Goal: Task Accomplishment & Management: Manage account settings

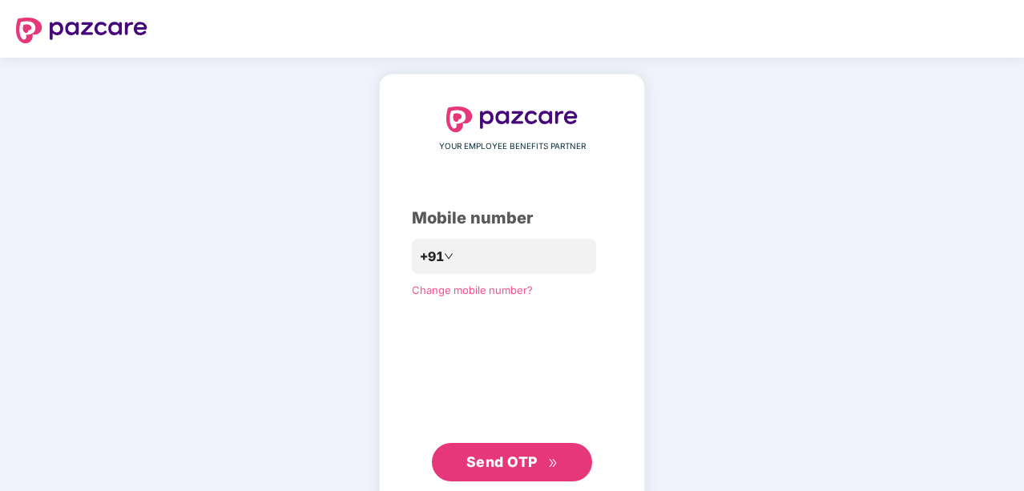
click at [8, 253] on div "YOUR EMPLOYEE BENEFITS PARTNER Mobile number +91 Change mobile number? Send OTP" at bounding box center [512, 294] width 1024 height 473
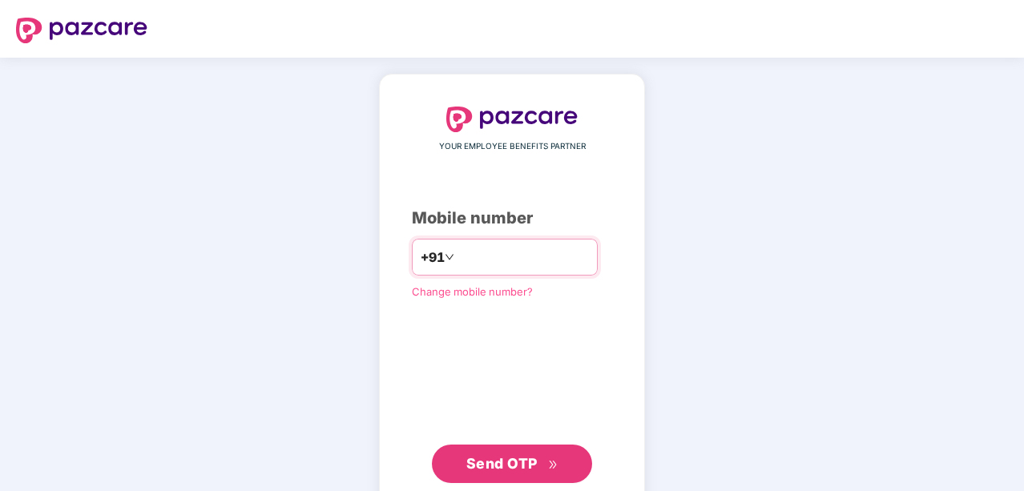
click at [468, 261] on input "number" at bounding box center [522, 257] width 131 height 26
type input "**********"
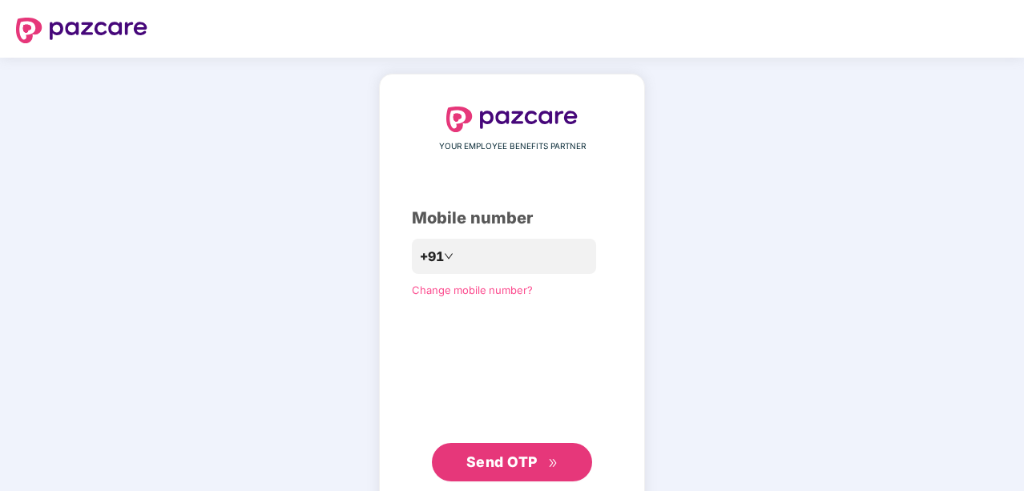
click at [468, 459] on span "Send OTP" at bounding box center [501, 461] width 71 height 17
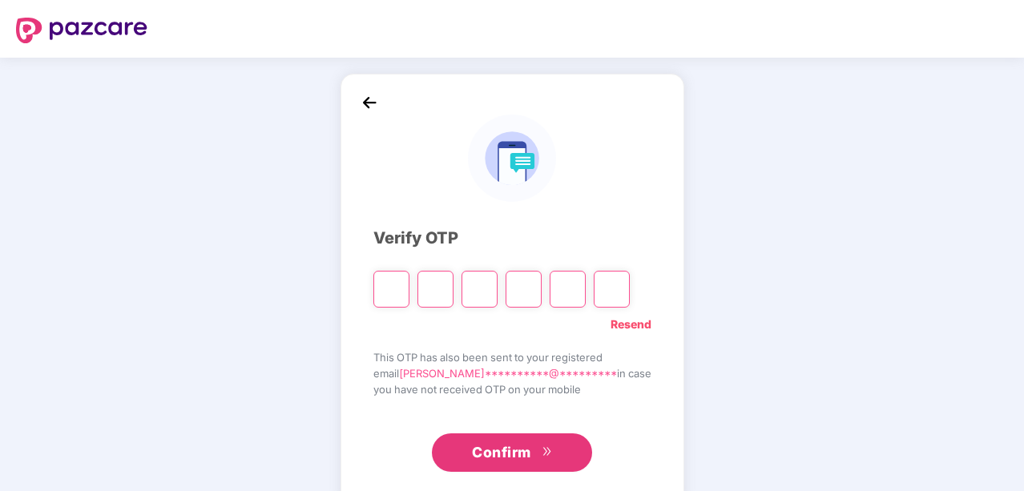
type input "*"
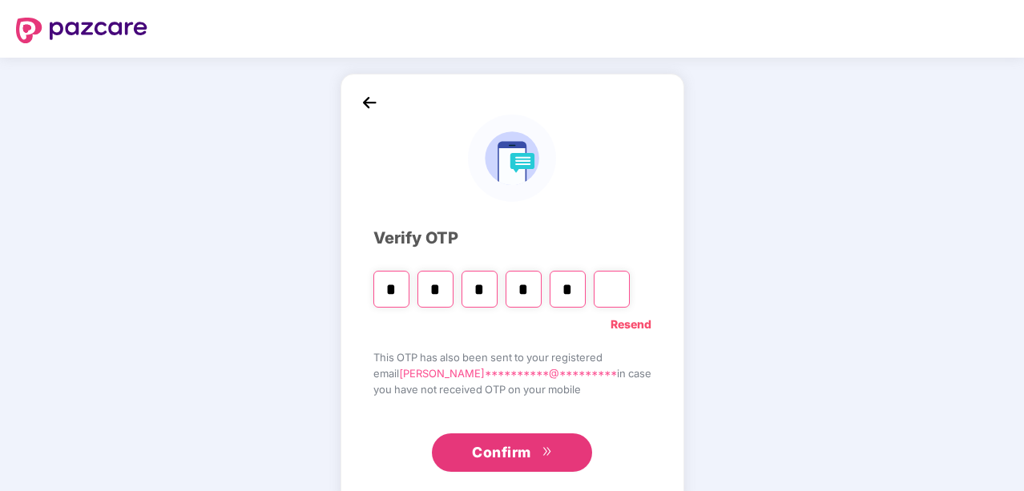
type input "*"
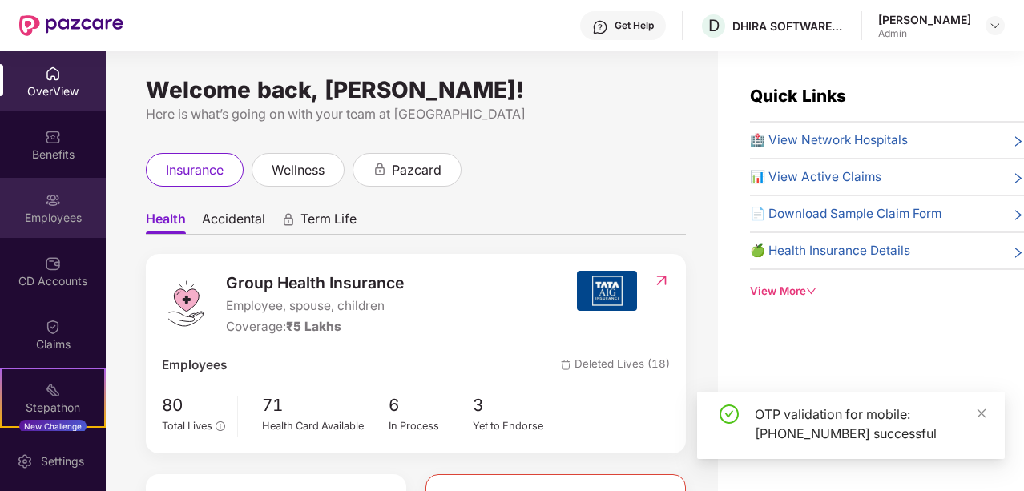
click at [38, 219] on div "Employees" at bounding box center [53, 218] width 106 height 16
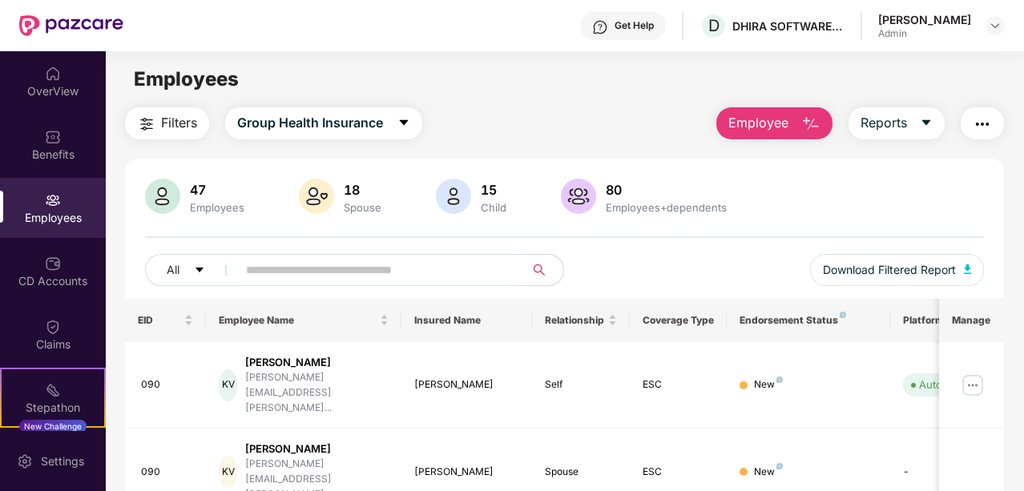
click at [181, 123] on span "Filters" at bounding box center [179, 123] width 36 height 20
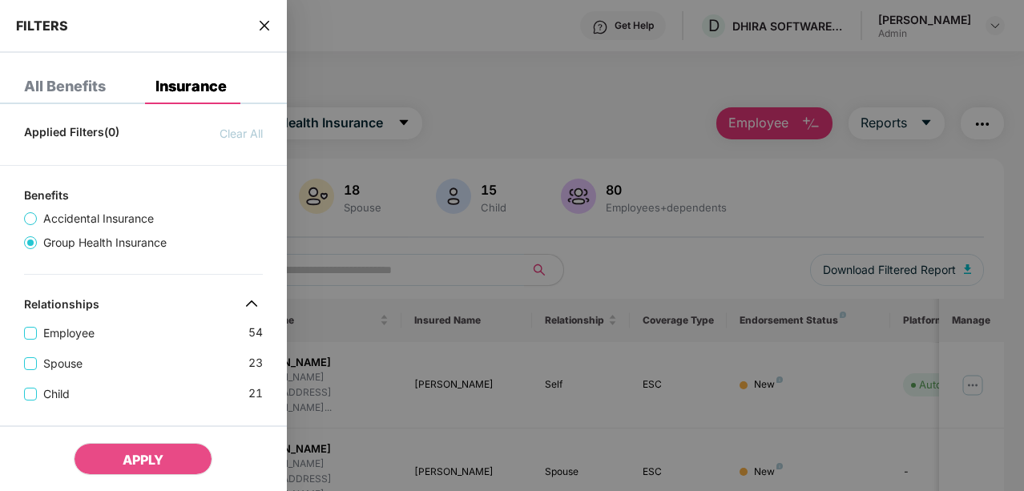
click at [505, 113] on div at bounding box center [512, 245] width 1024 height 491
click at [796, 121] on div at bounding box center [512, 245] width 1024 height 491
click at [775, 123] on div at bounding box center [512, 245] width 1024 height 491
click at [270, 18] on span "close" at bounding box center [264, 26] width 13 height 16
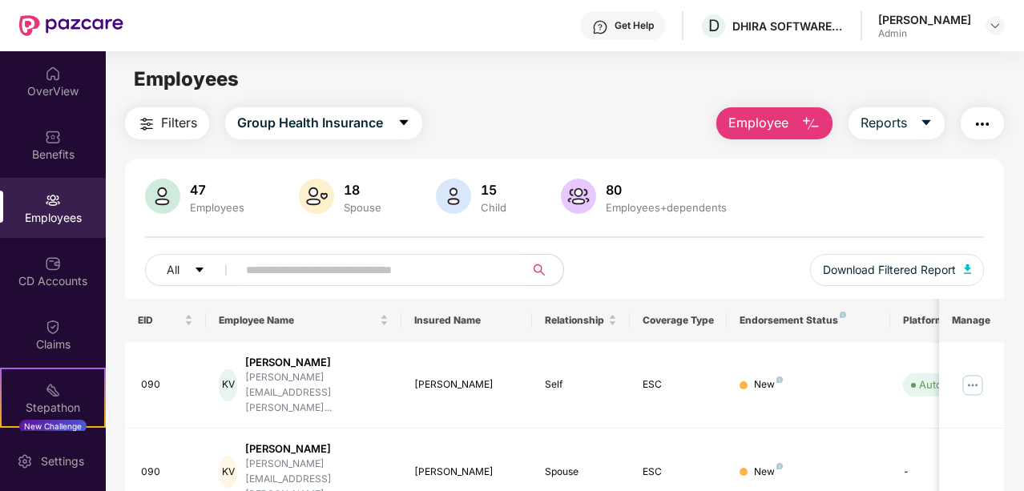
click at [761, 122] on span "Employee" at bounding box center [758, 123] width 60 height 20
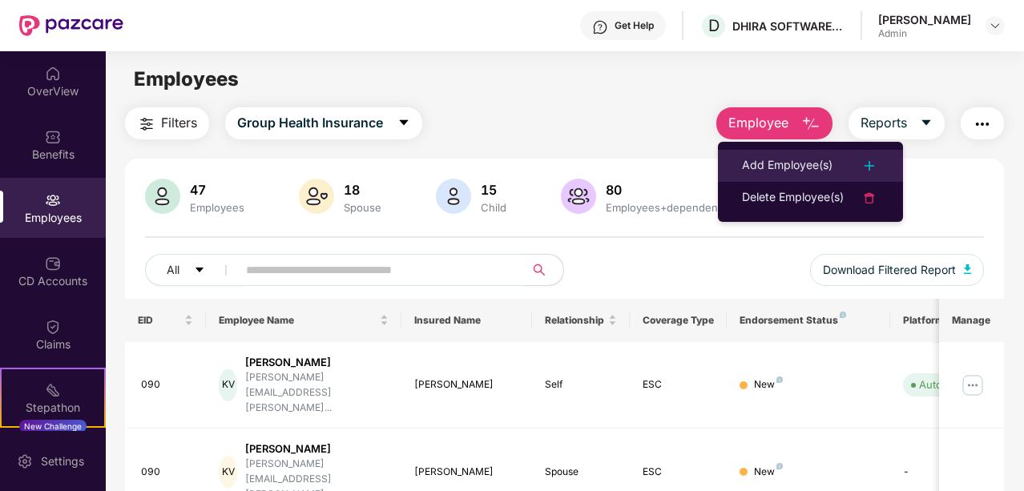
click at [784, 167] on div "Add Employee(s)" at bounding box center [787, 165] width 91 height 19
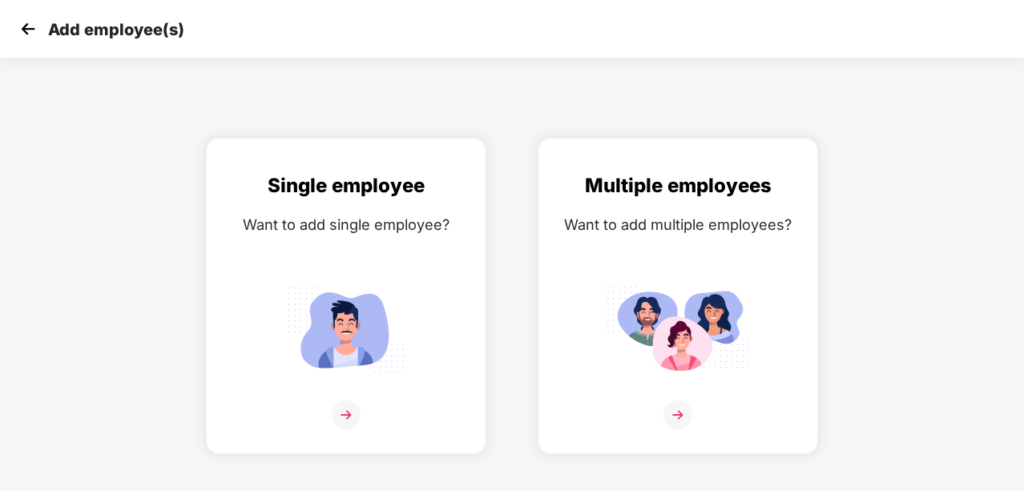
click at [33, 28] on img at bounding box center [28, 29] width 24 height 24
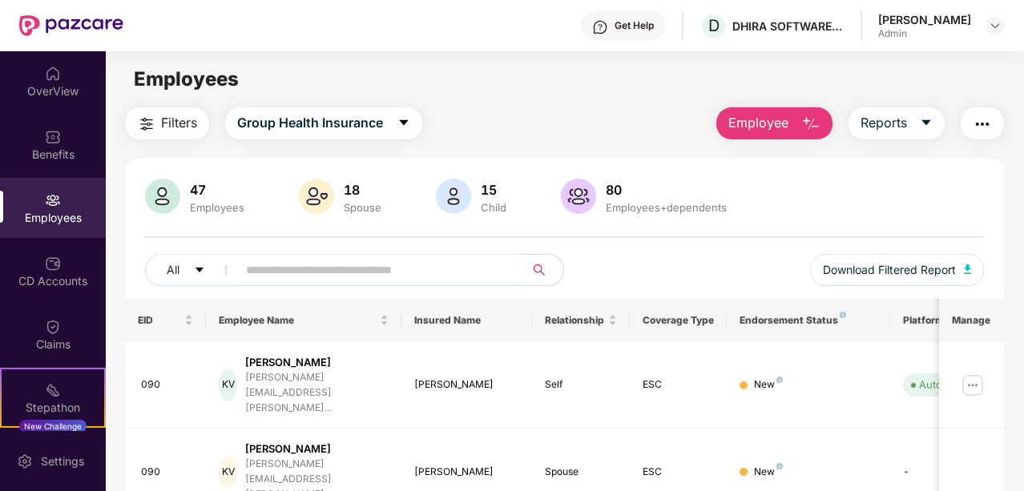
click at [57, 210] on div "Employees" at bounding box center [53, 218] width 106 height 16
click at [306, 272] on input "text" at bounding box center [374, 270] width 257 height 24
drag, startPoint x: 297, startPoint y: 271, endPoint x: 211, endPoint y: 264, distance: 86.8
click at [211, 264] on div "All ********" at bounding box center [355, 270] width 420 height 32
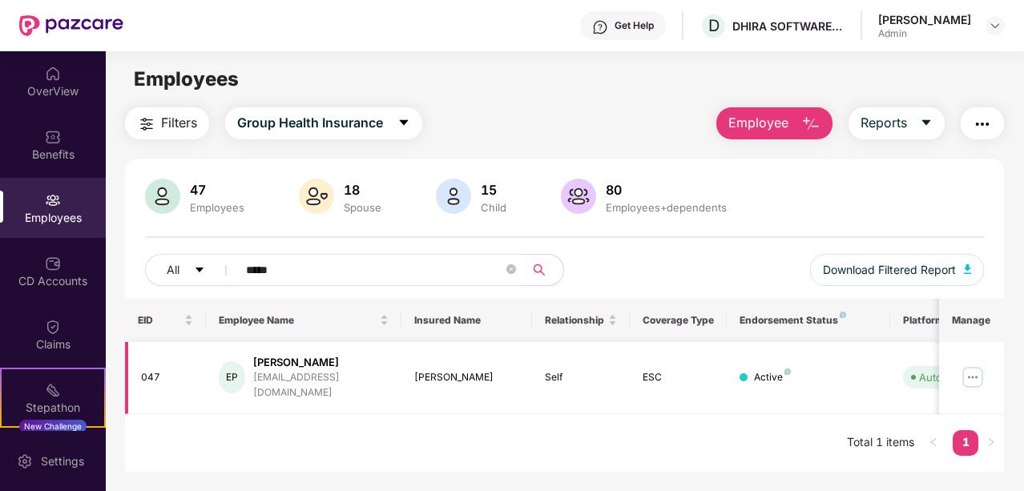
type input "*****"
click at [304, 364] on div "[PERSON_NAME]" at bounding box center [320, 362] width 135 height 15
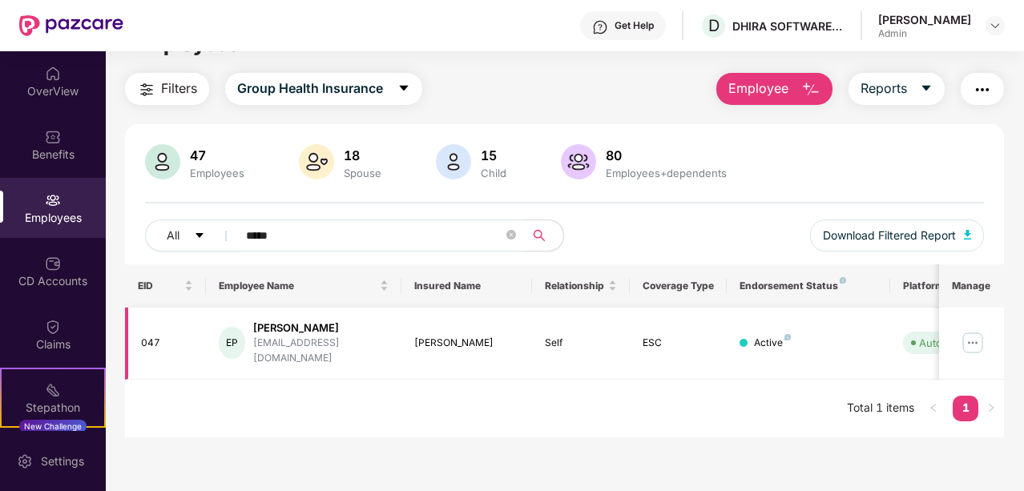
scroll to position [51, 0]
